Goal: Find specific page/section: Find specific page/section

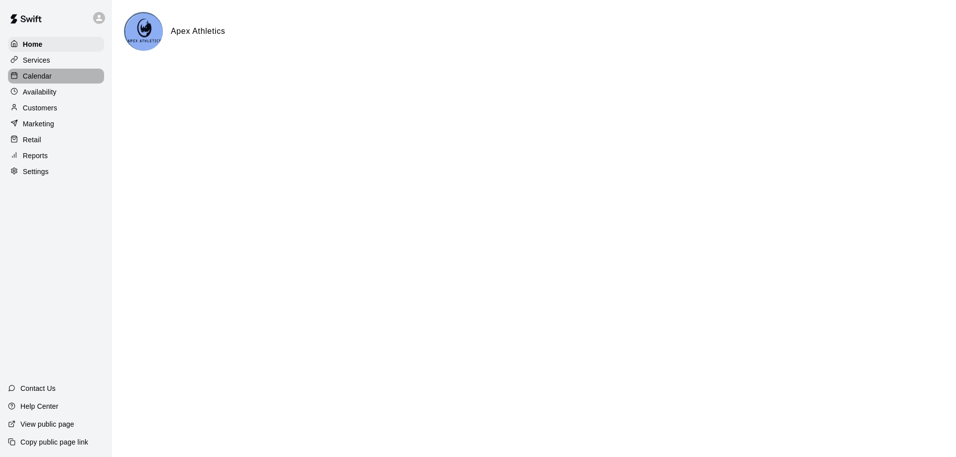
click at [49, 74] on p "Calendar" at bounding box center [37, 76] width 29 height 10
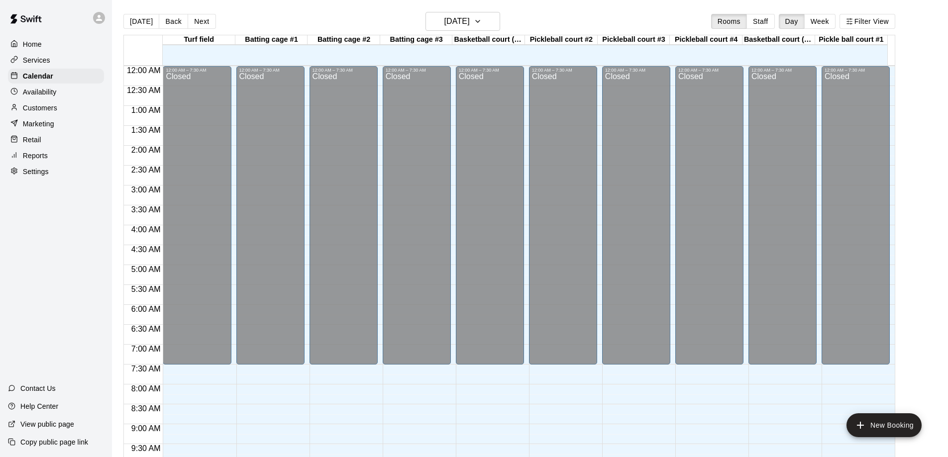
scroll to position [523, 0]
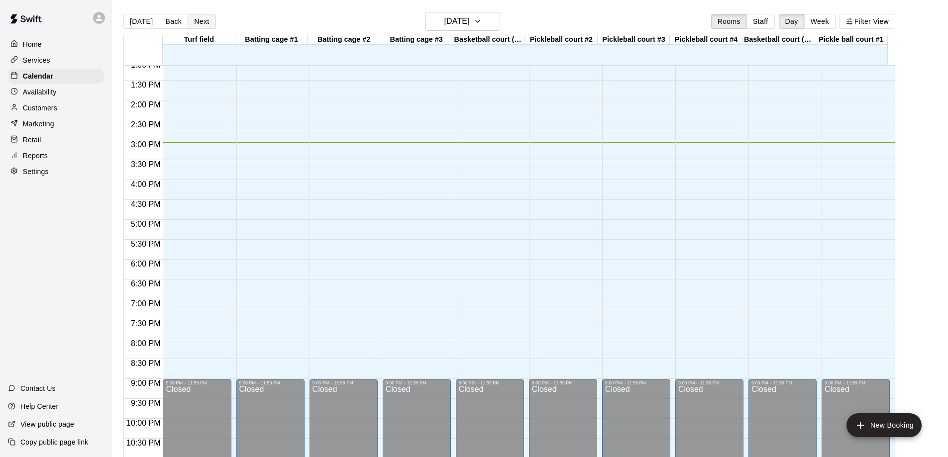
click at [195, 21] on button "Next" at bounding box center [202, 21] width 28 height 15
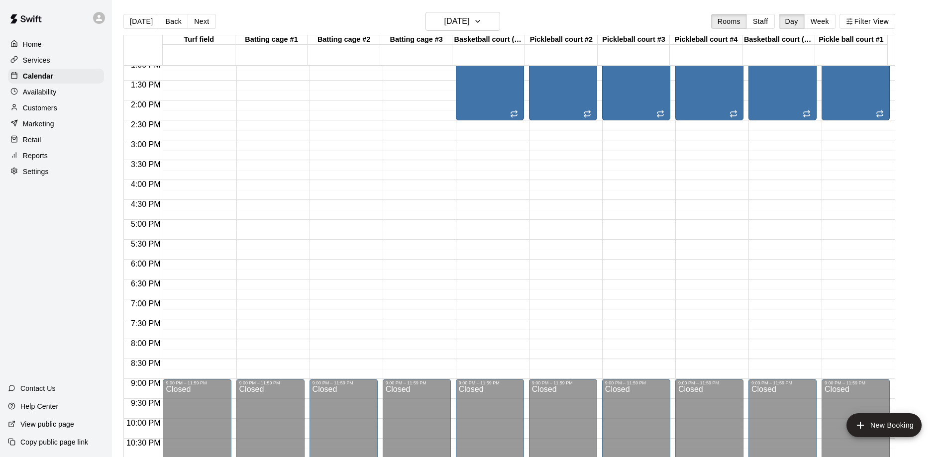
scroll to position [274, 0]
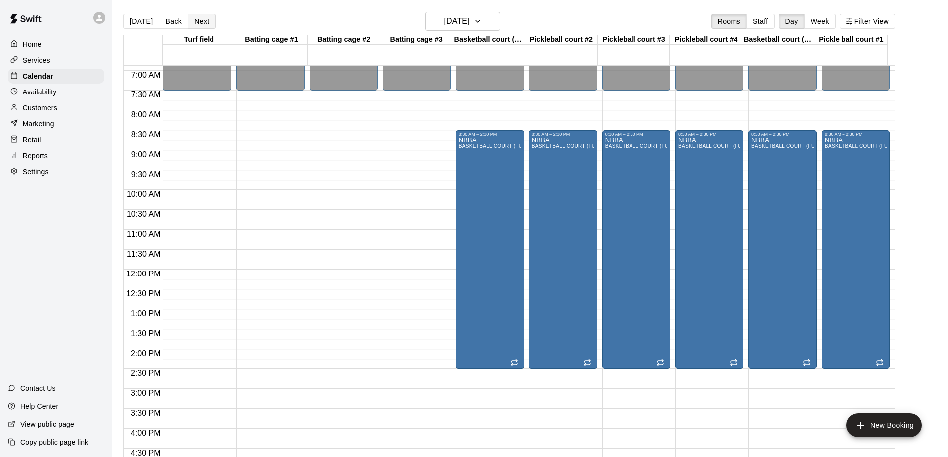
click at [199, 17] on button "Next" at bounding box center [202, 21] width 28 height 15
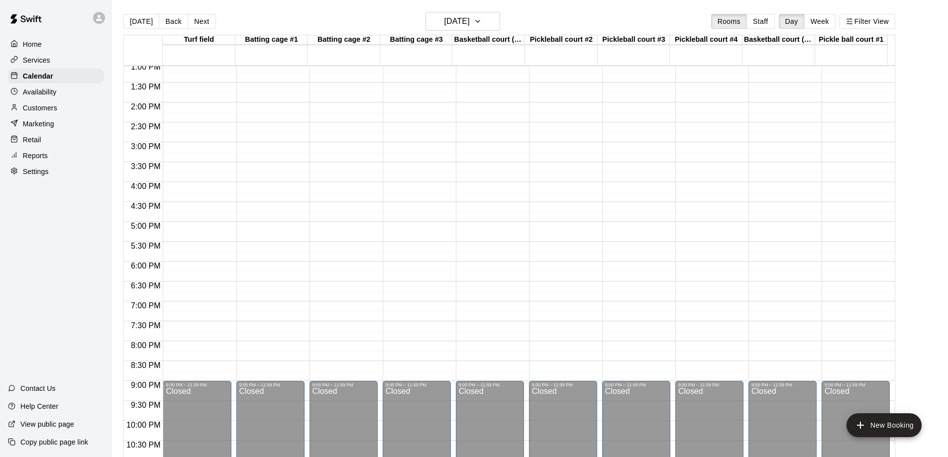
scroll to position [523, 0]
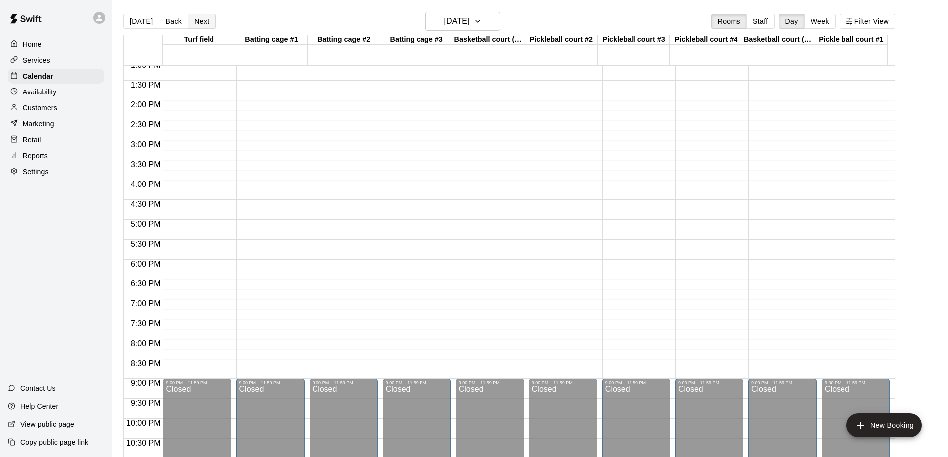
click at [196, 26] on button "Next" at bounding box center [202, 21] width 28 height 15
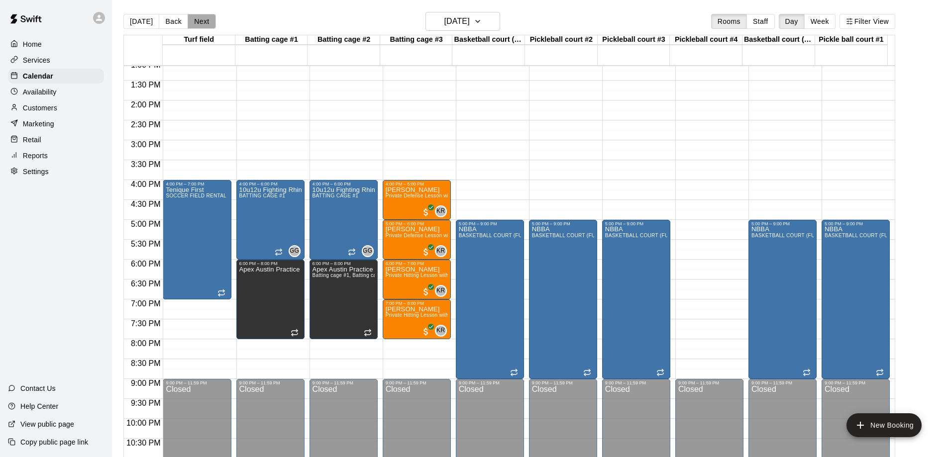
click at [197, 17] on button "Next" at bounding box center [202, 21] width 28 height 15
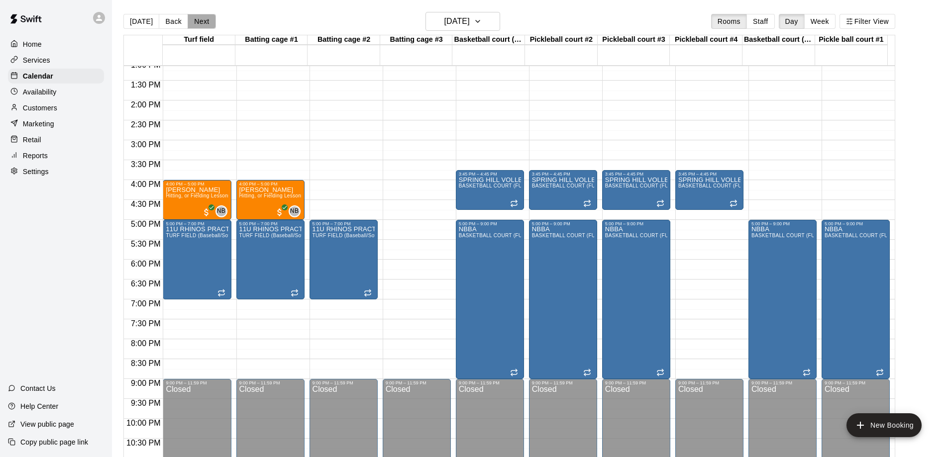
click at [197, 17] on button "Next" at bounding box center [202, 21] width 28 height 15
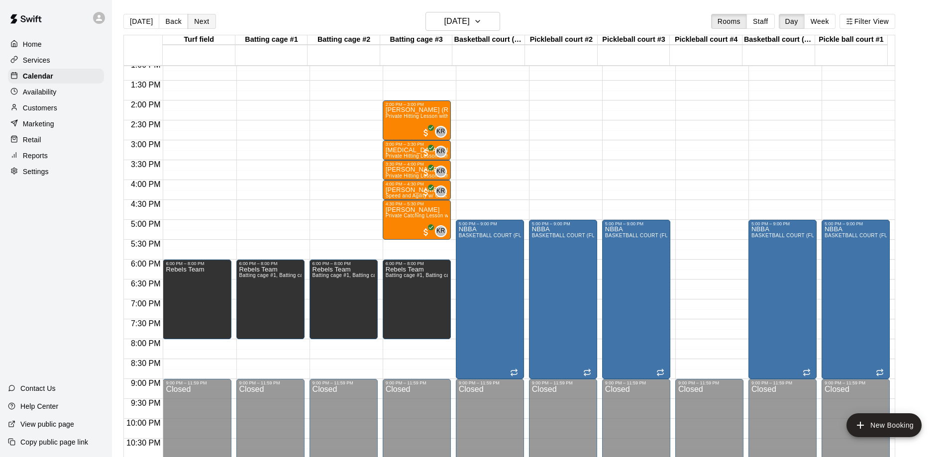
click at [197, 17] on button "Next" at bounding box center [202, 21] width 28 height 15
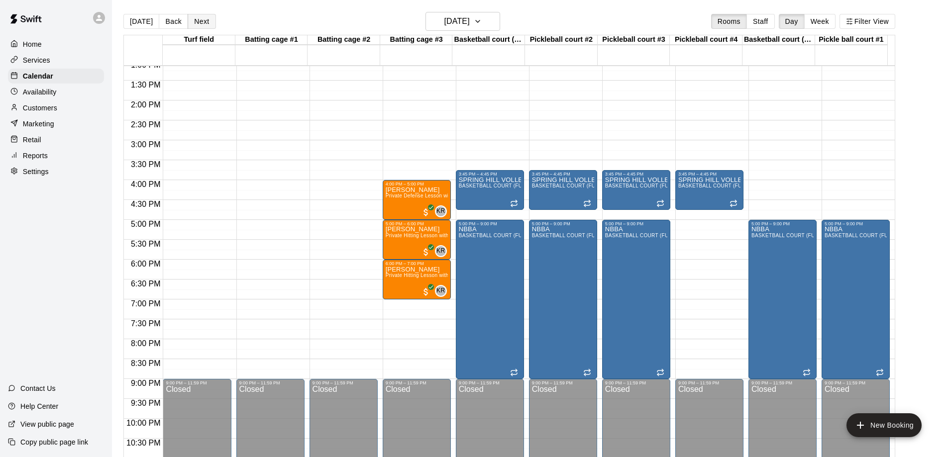
click at [197, 17] on button "Next" at bounding box center [202, 21] width 28 height 15
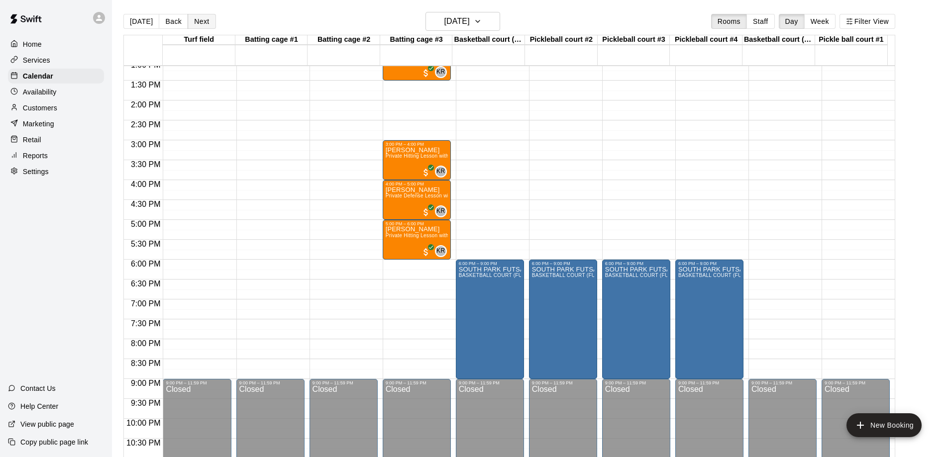
click at [197, 17] on button "Next" at bounding box center [202, 21] width 28 height 15
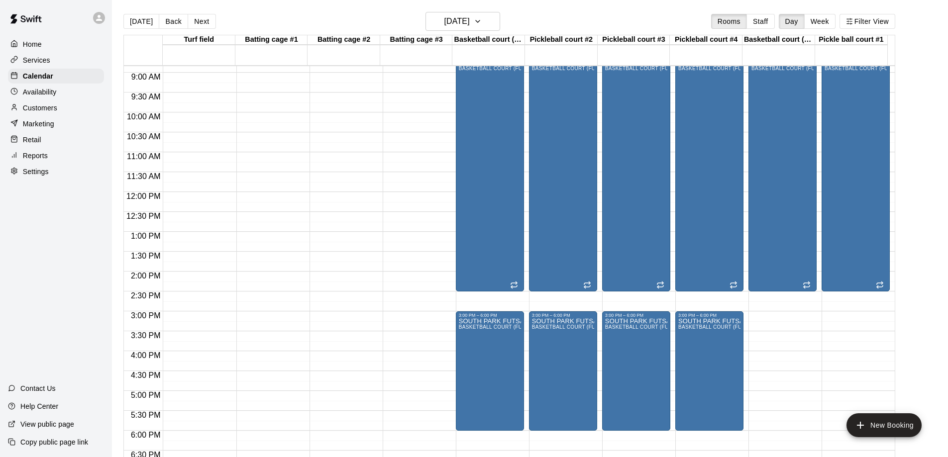
scroll to position [374, 0]
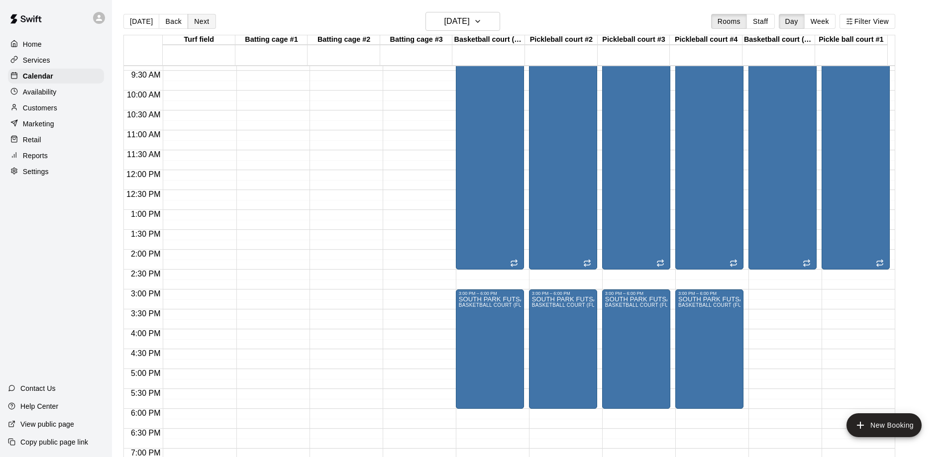
click at [192, 26] on button "Next" at bounding box center [202, 21] width 28 height 15
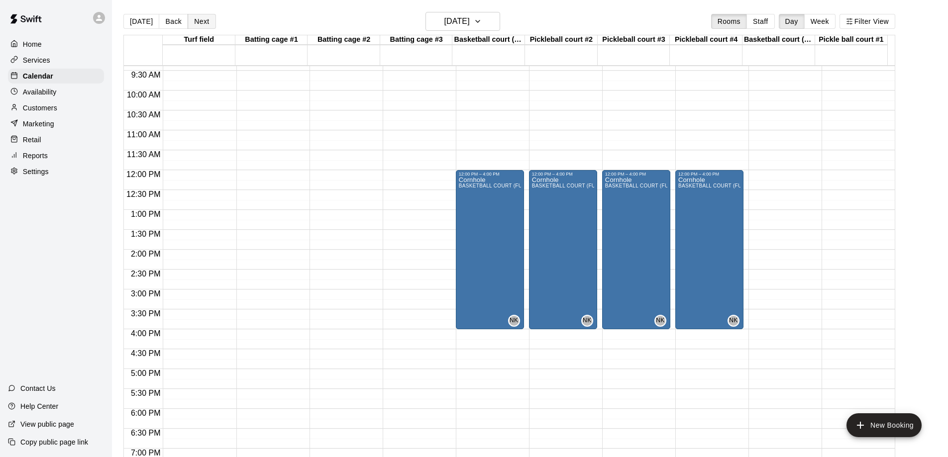
click at [192, 26] on button "Next" at bounding box center [202, 21] width 28 height 15
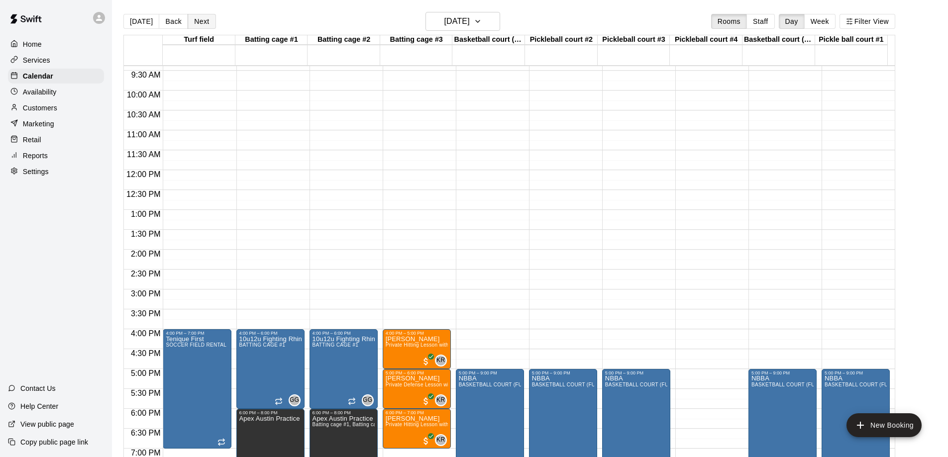
click at [192, 26] on button "Next" at bounding box center [202, 21] width 28 height 15
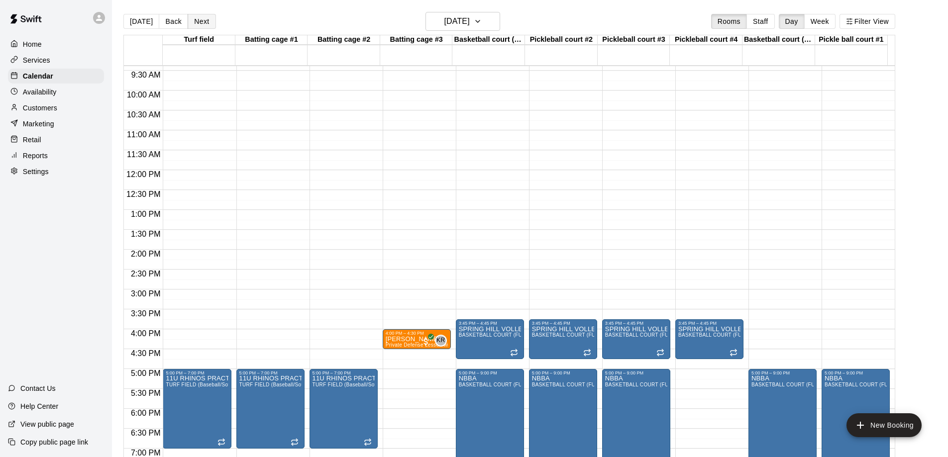
click at [192, 26] on button "Next" at bounding box center [202, 21] width 28 height 15
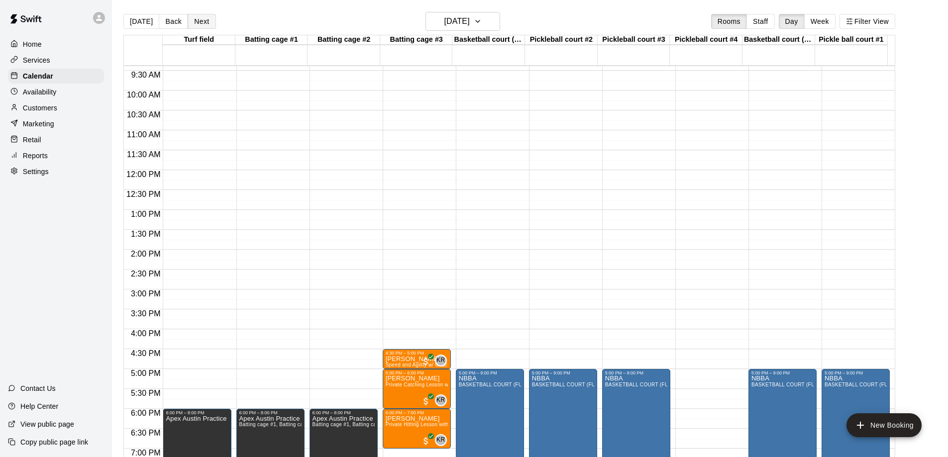
click at [192, 26] on button "Next" at bounding box center [202, 21] width 28 height 15
